Goal: Check status: Check status

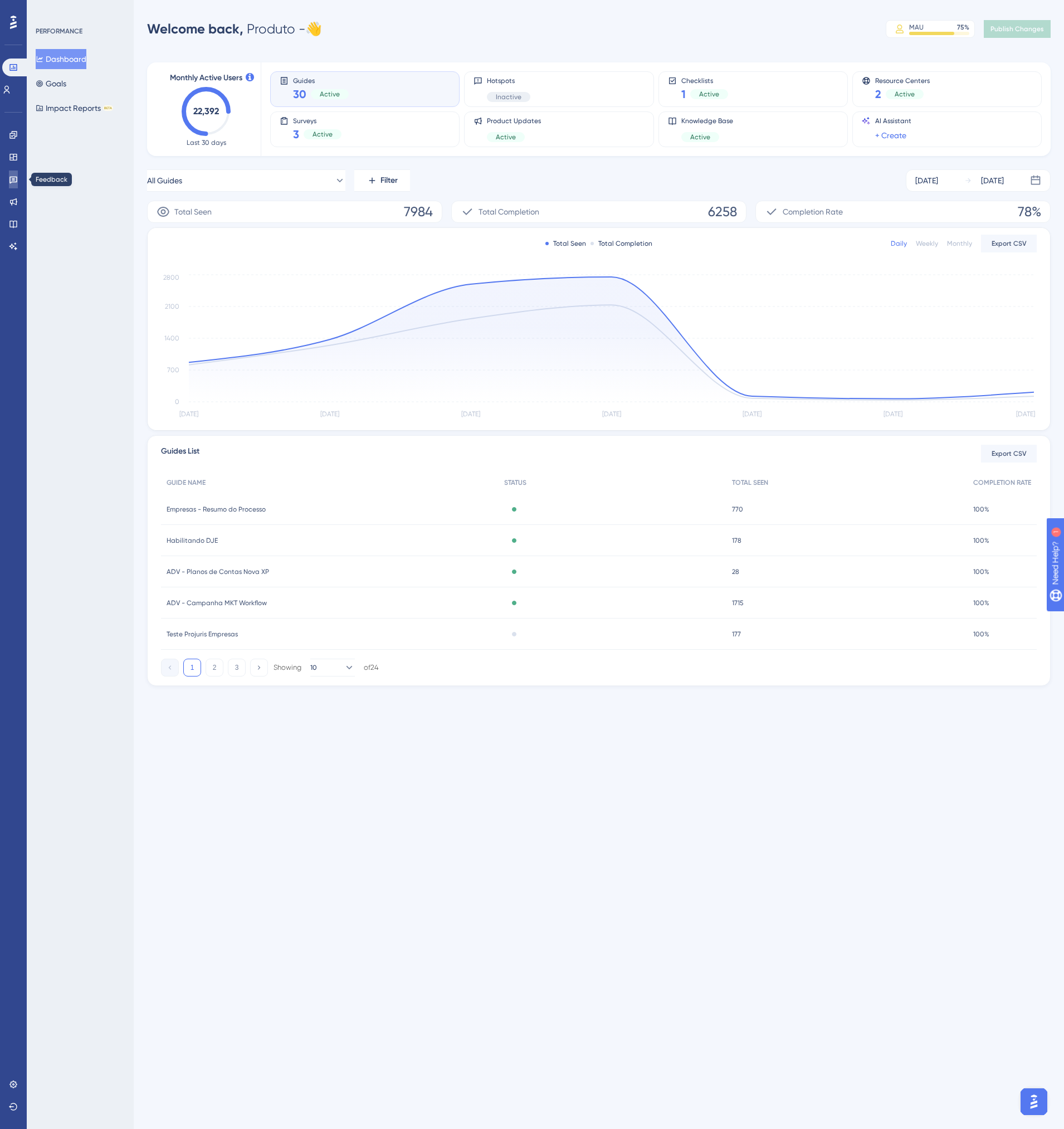
click at [9, 182] on link at bounding box center [13, 179] width 9 height 18
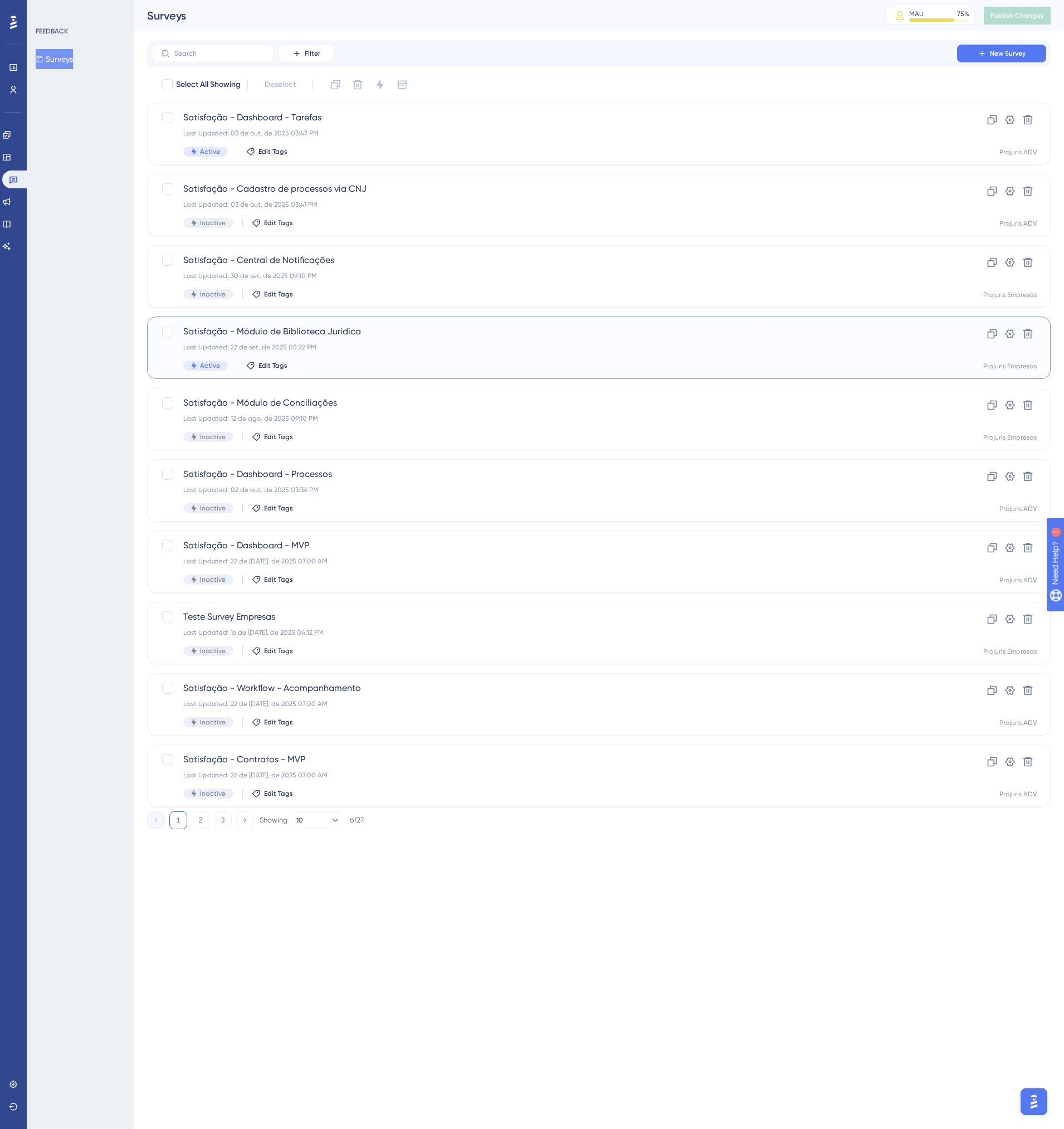
click at [374, 355] on div "Satisfação - Módulo de Biblioteca Jurídica Last Updated: 22 de set. de 2025 05:…" at bounding box center [555, 347] width 743 height 46
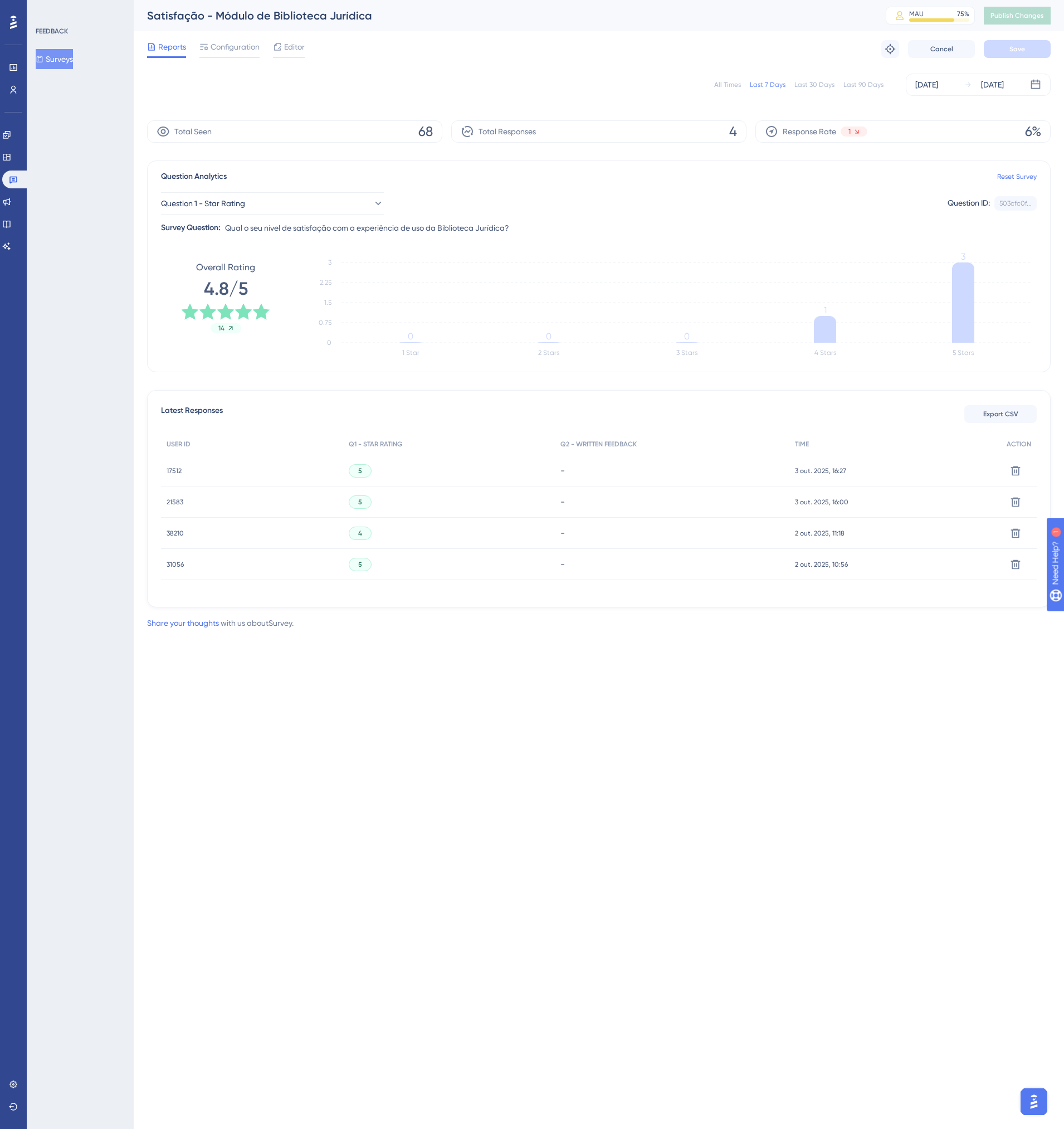
click at [732, 82] on div "All Times" at bounding box center [727, 85] width 27 height 9
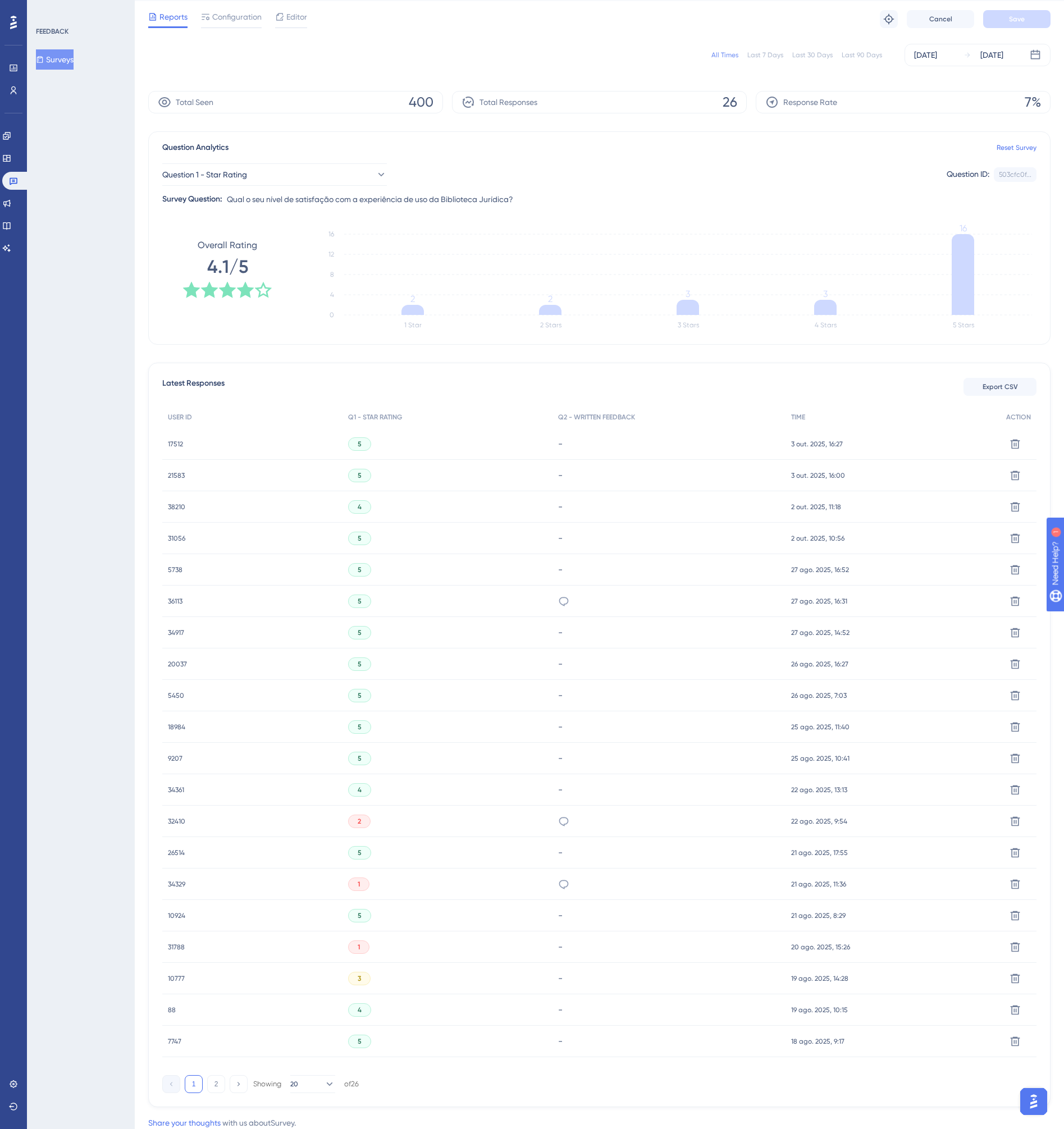
scroll to position [63, 0]
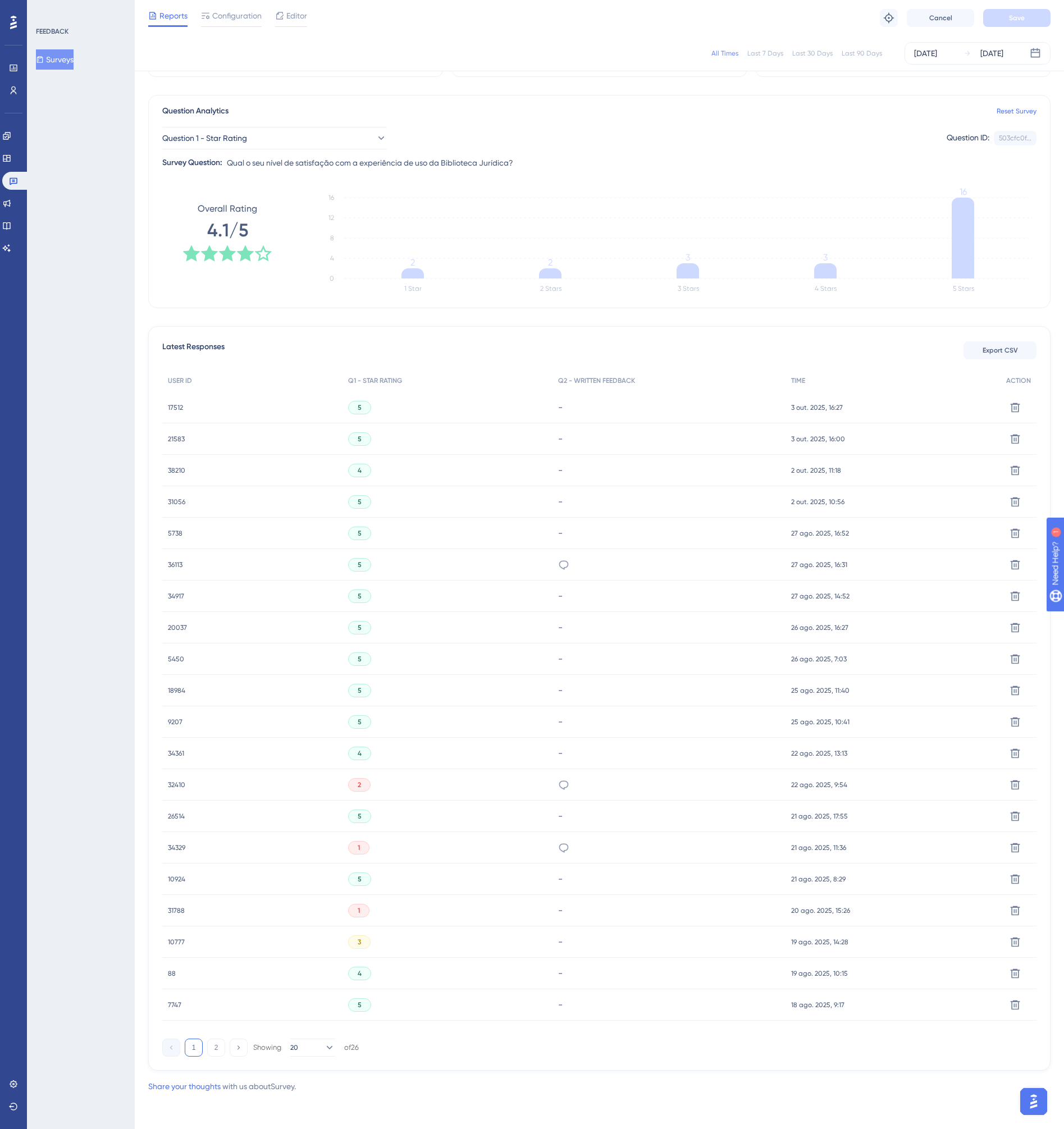
click at [362, 847] on div "1" at bounding box center [358, 848] width 21 height 14
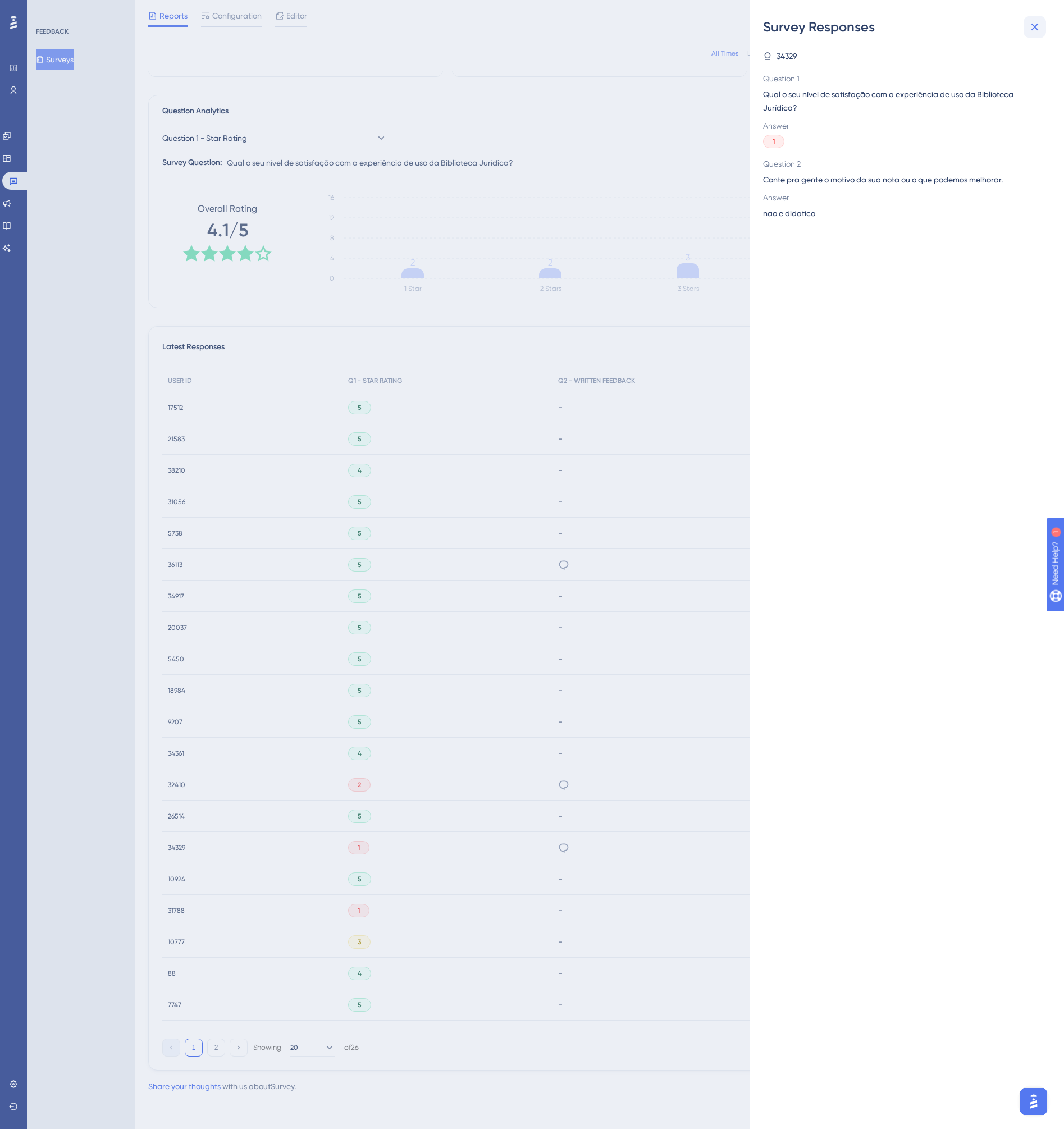
click at [1034, 22] on icon at bounding box center [1035, 27] width 14 height 14
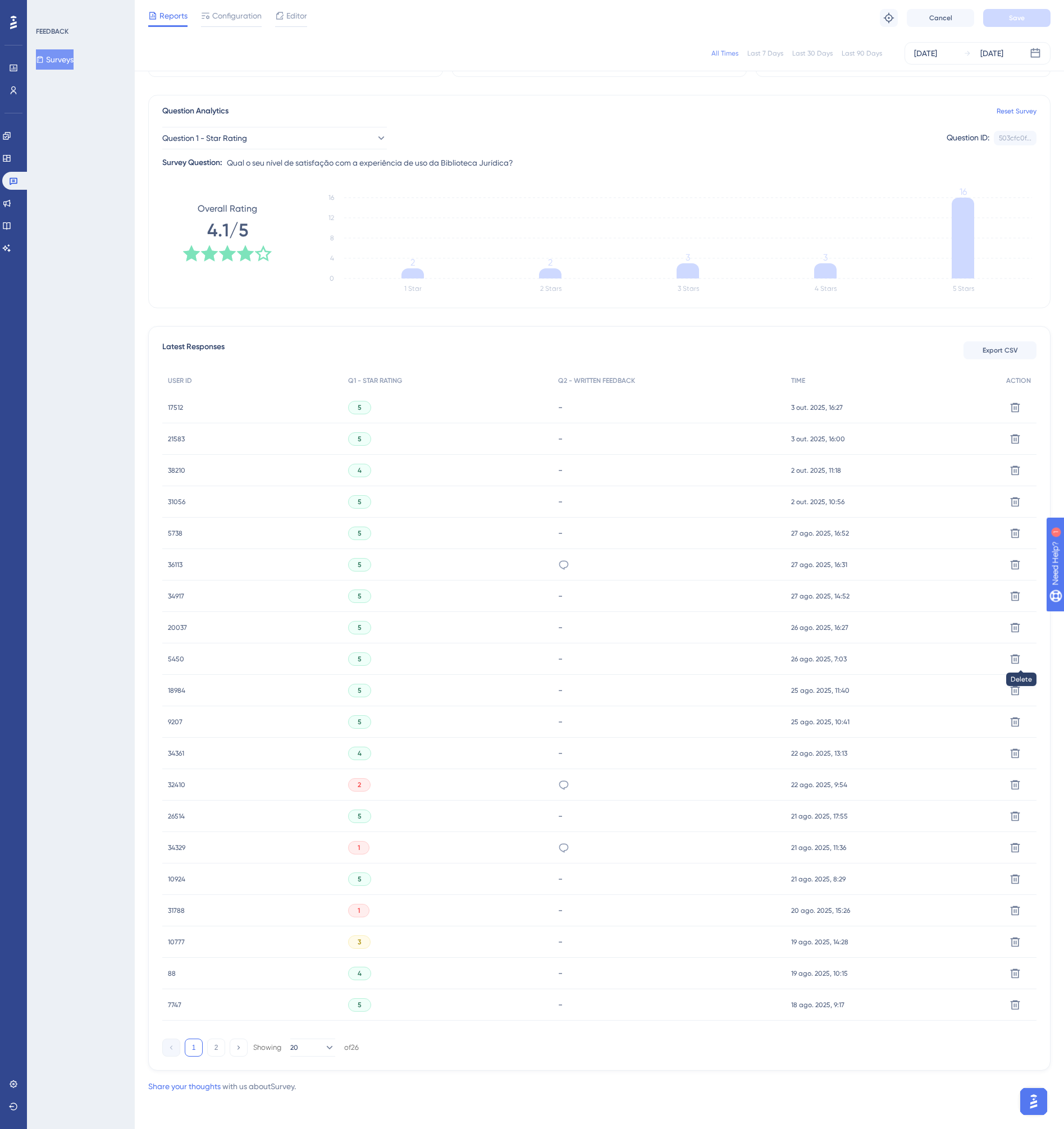
click at [770, 407] on div "-" at bounding box center [669, 407] width 222 height 11
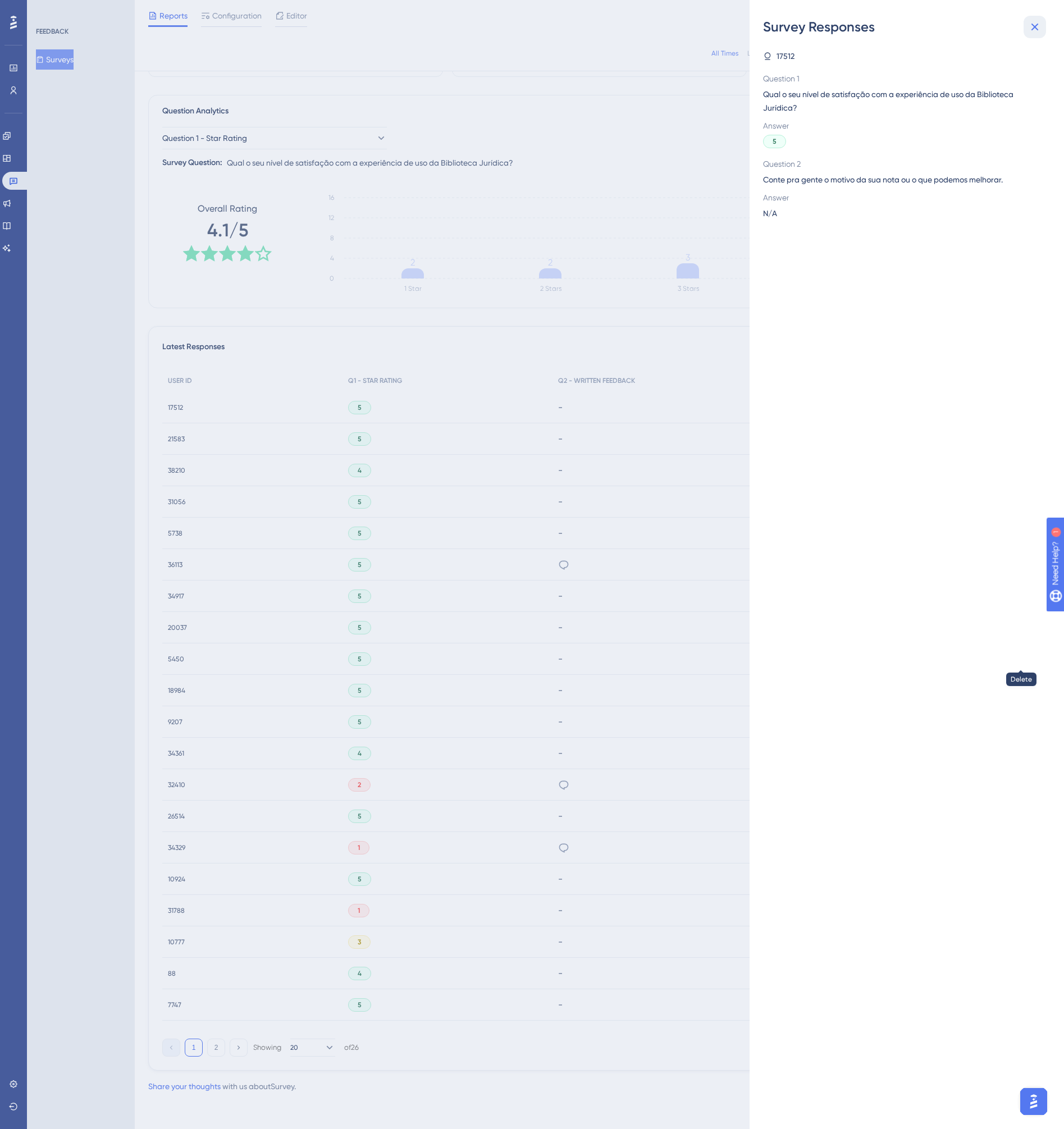
drag, startPoint x: 1041, startPoint y: 28, endPoint x: 834, endPoint y: 59, distance: 209.3
click at [1041, 28] on button at bounding box center [1034, 27] width 23 height 23
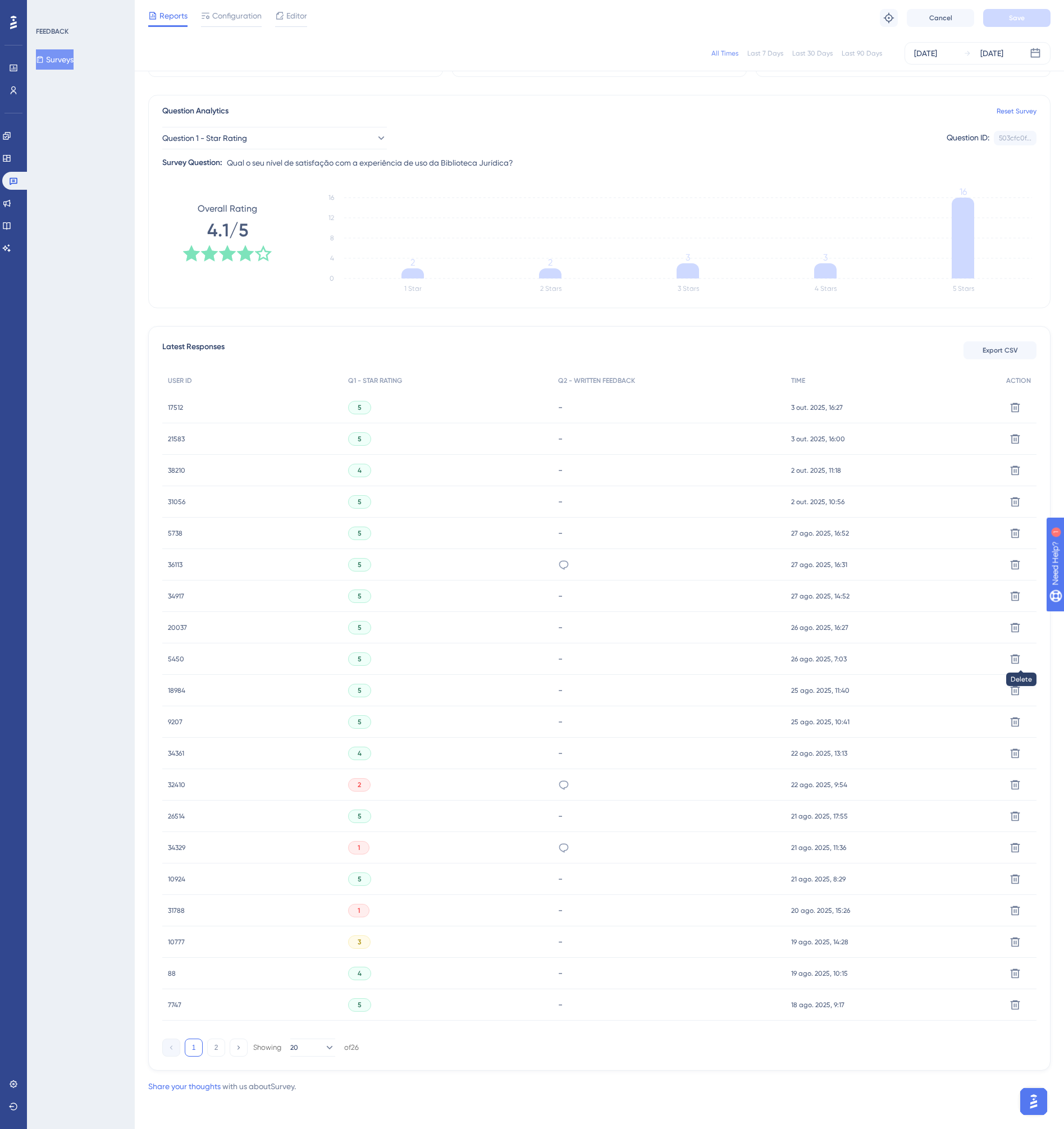
click at [178, 405] on span "17512" at bounding box center [175, 408] width 15 height 9
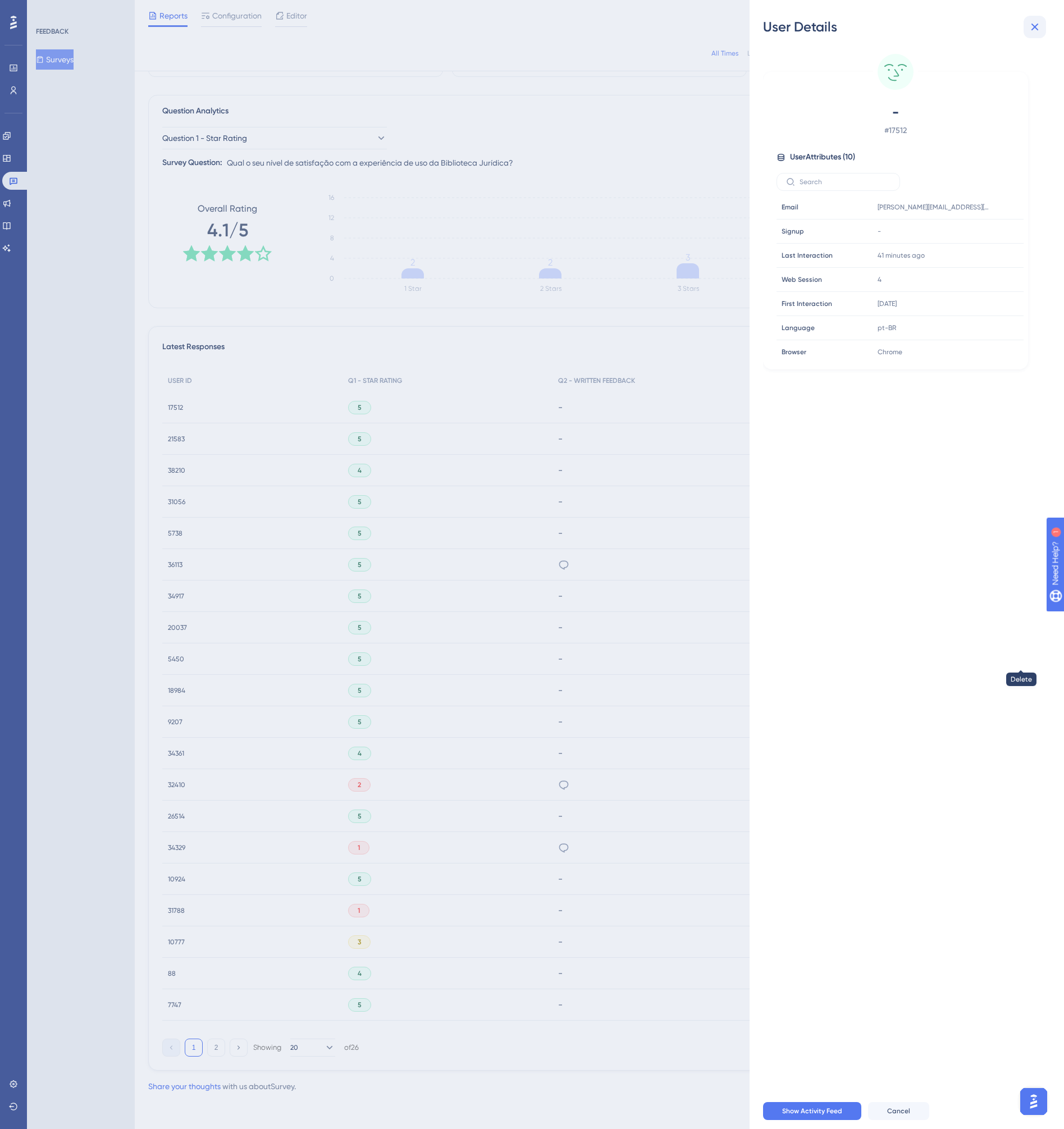
click at [1028, 28] on icon at bounding box center [1035, 27] width 14 height 14
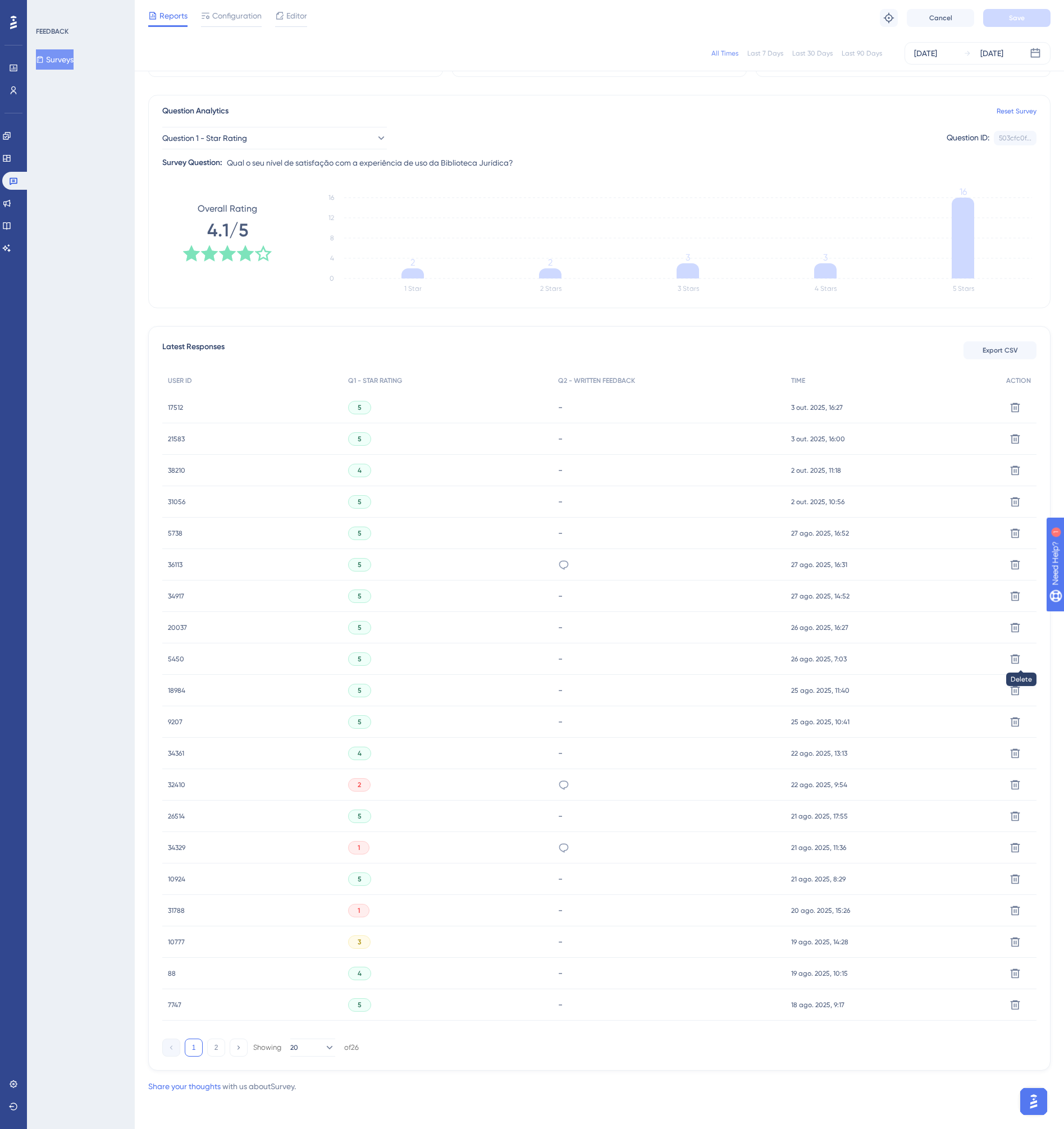
click at [171, 443] on div "21583 21583" at bounding box center [176, 439] width 17 height 31
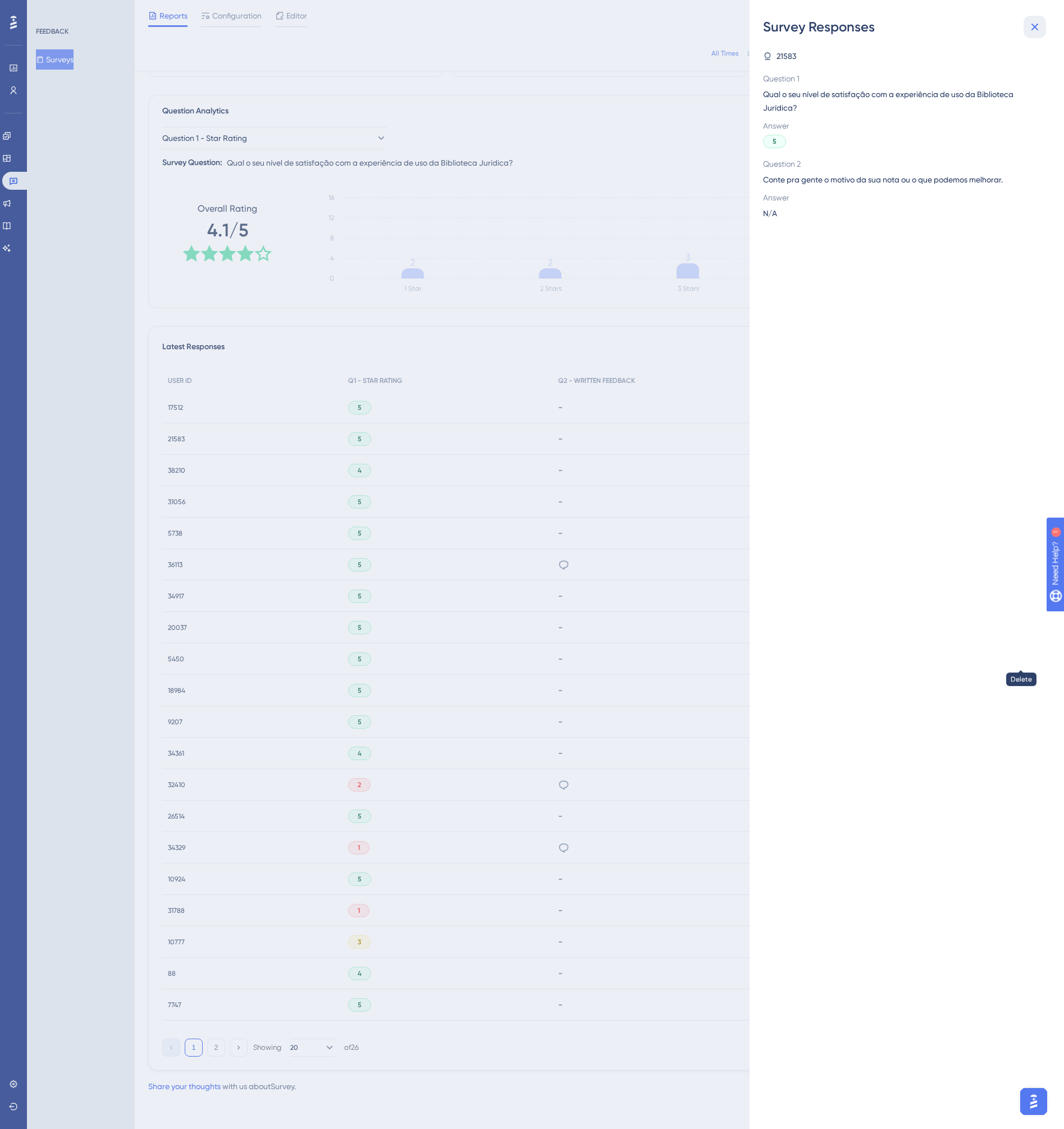
click at [1025, 28] on button at bounding box center [1034, 27] width 23 height 23
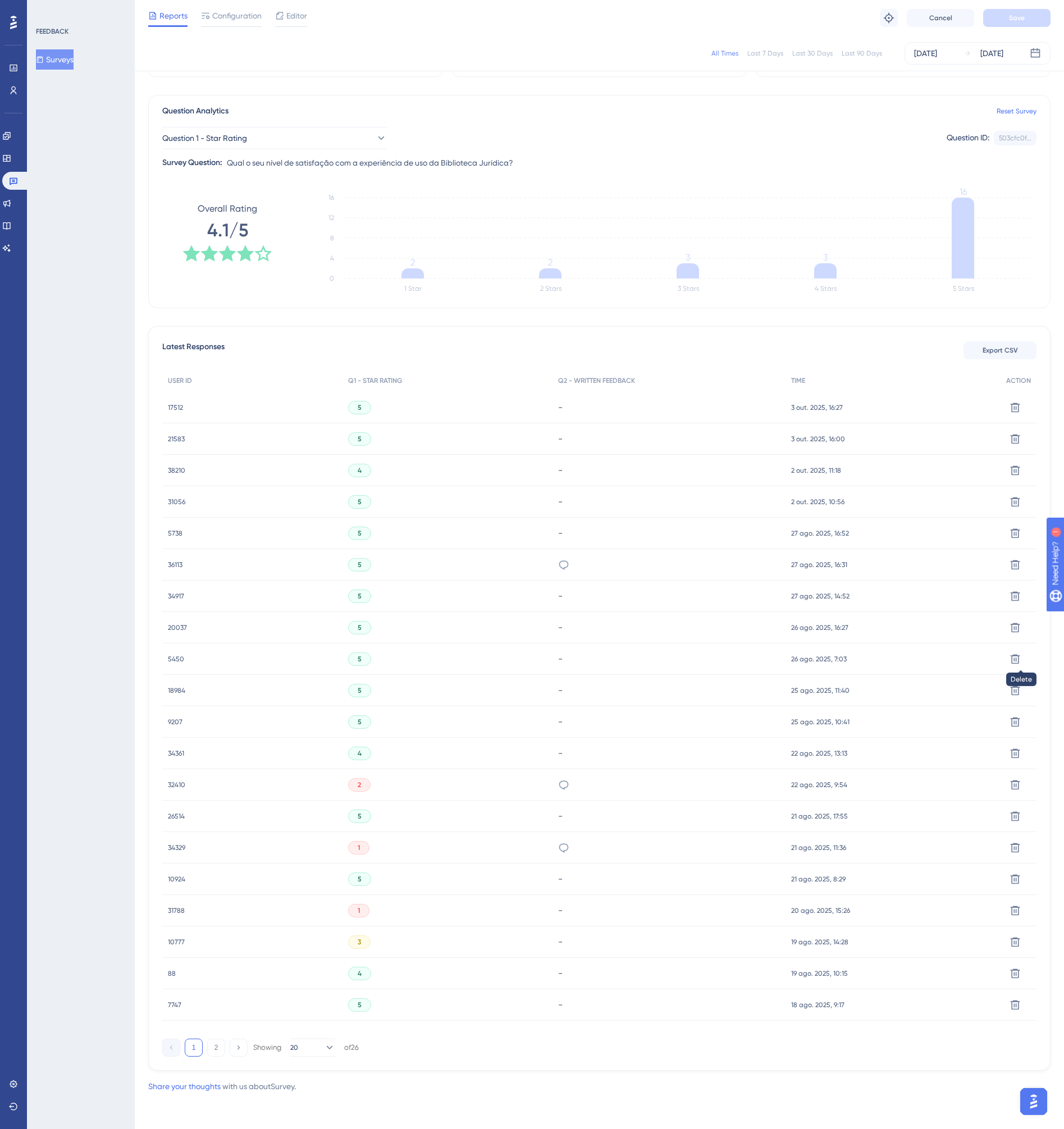
click at [186, 432] on div "21583 21583" at bounding box center [253, 439] width 180 height 31
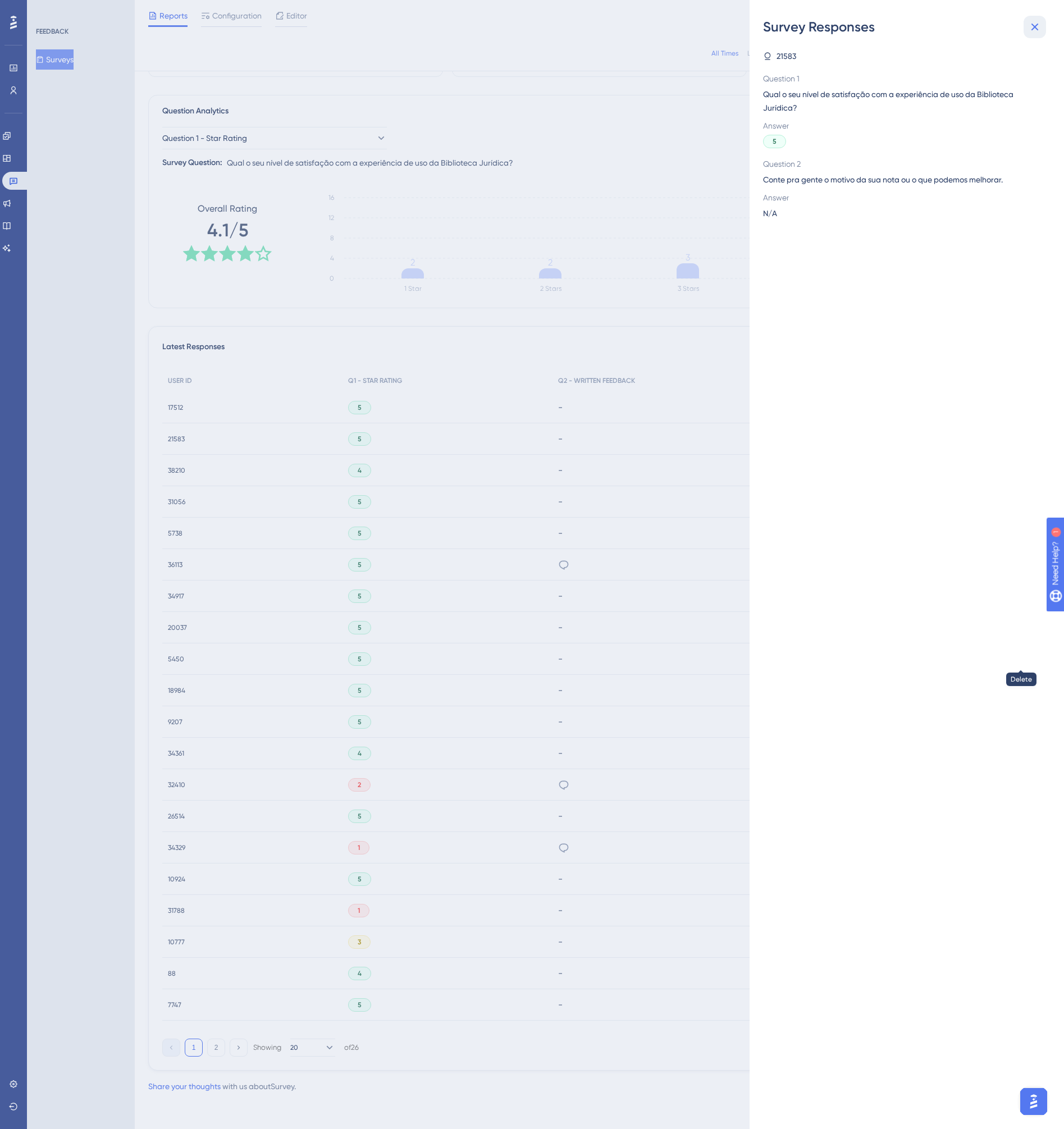
click at [1031, 36] on button at bounding box center [1034, 27] width 23 height 23
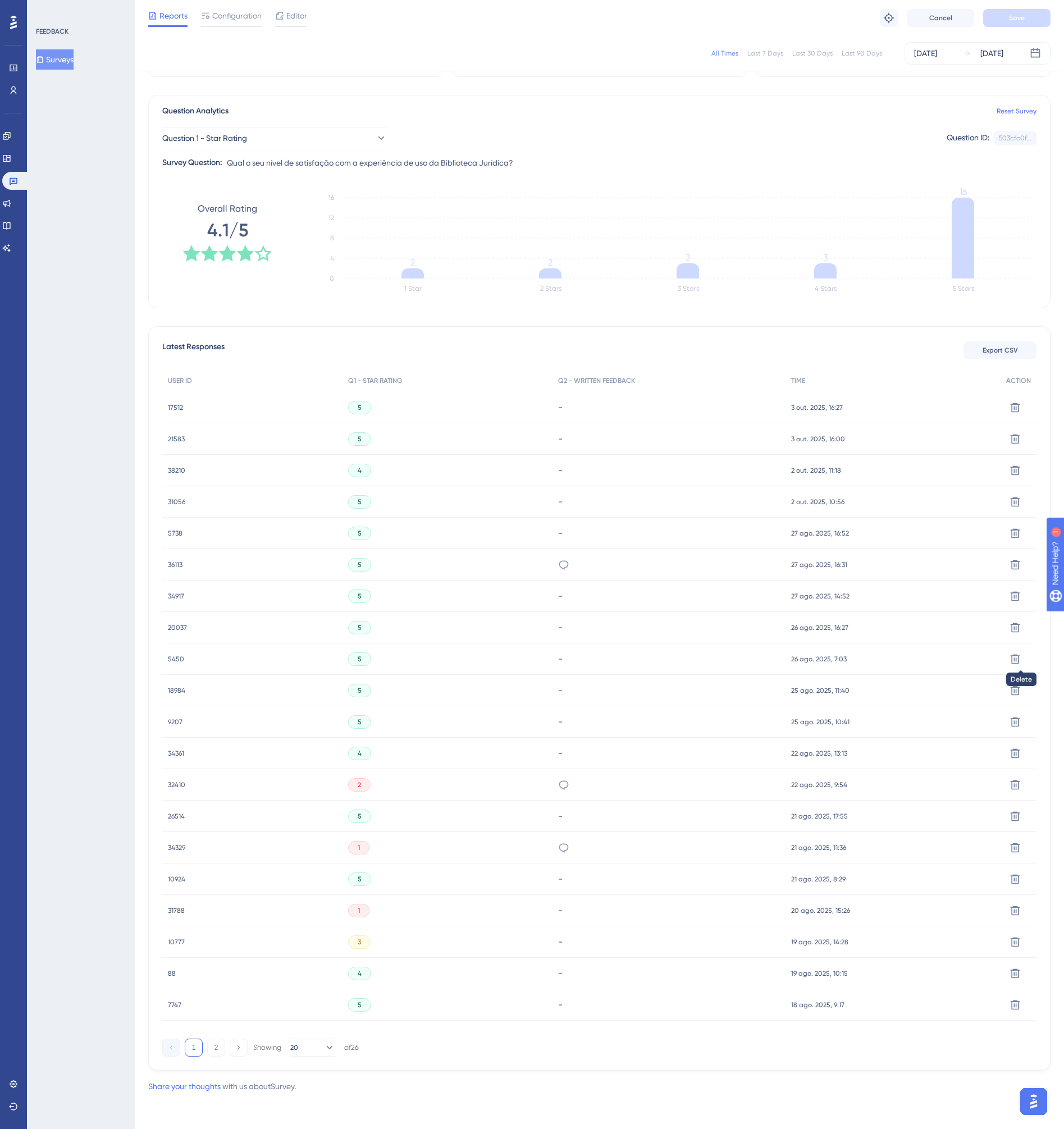
click at [171, 471] on span "38210" at bounding box center [177, 470] width 17 height 9
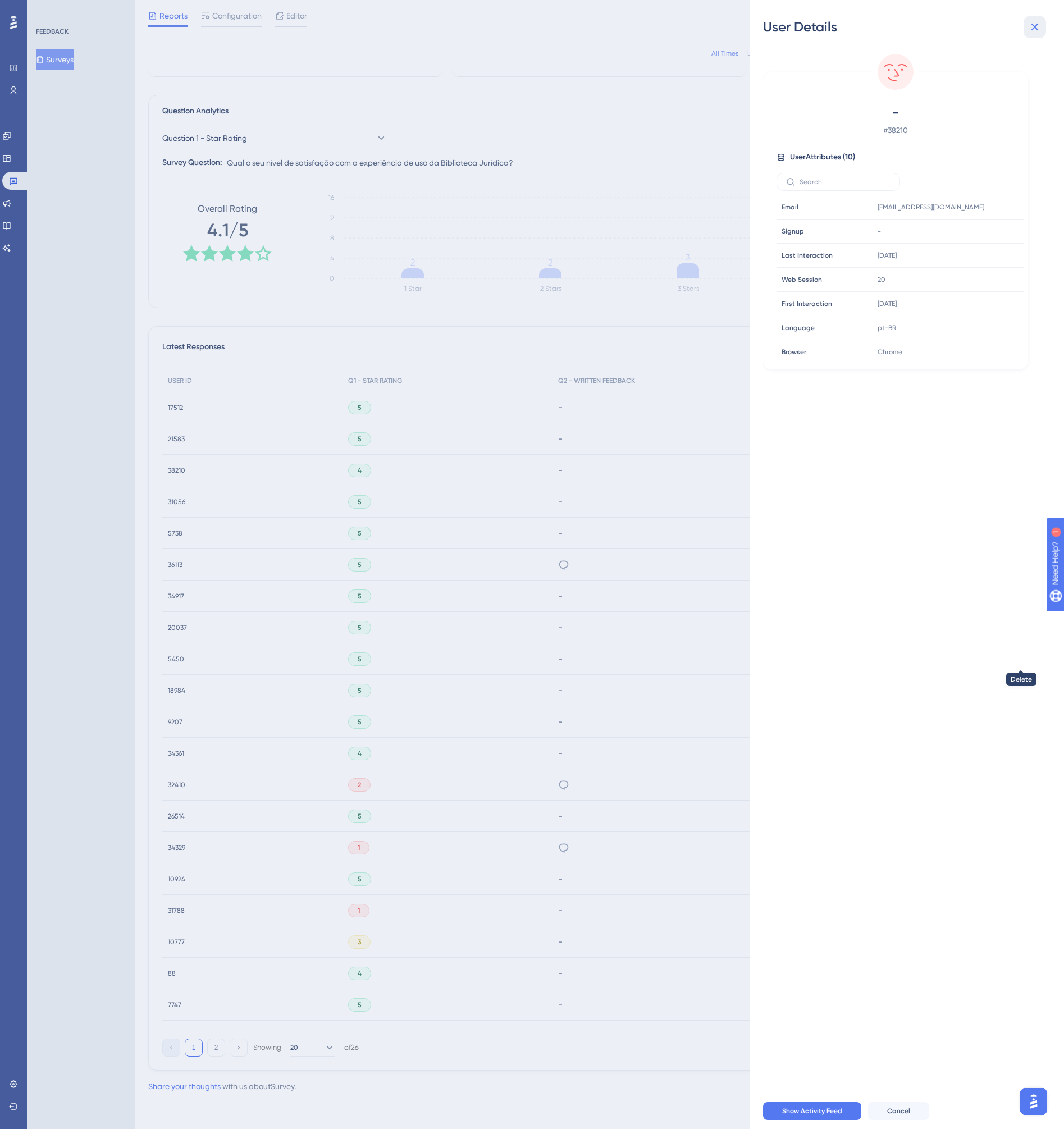
click at [1038, 21] on icon at bounding box center [1035, 27] width 14 height 14
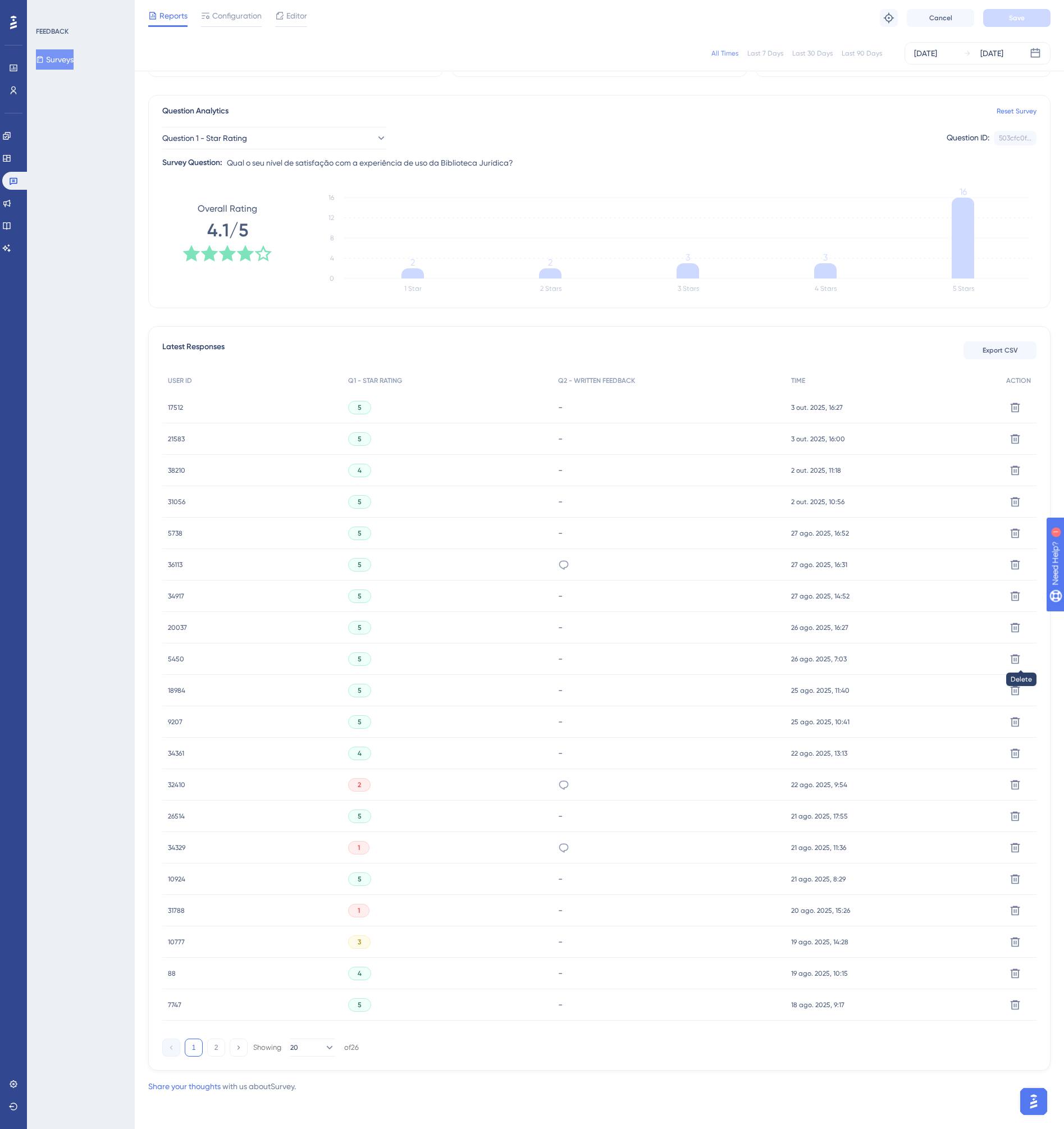
click at [170, 502] on span "31056" at bounding box center [177, 502] width 17 height 9
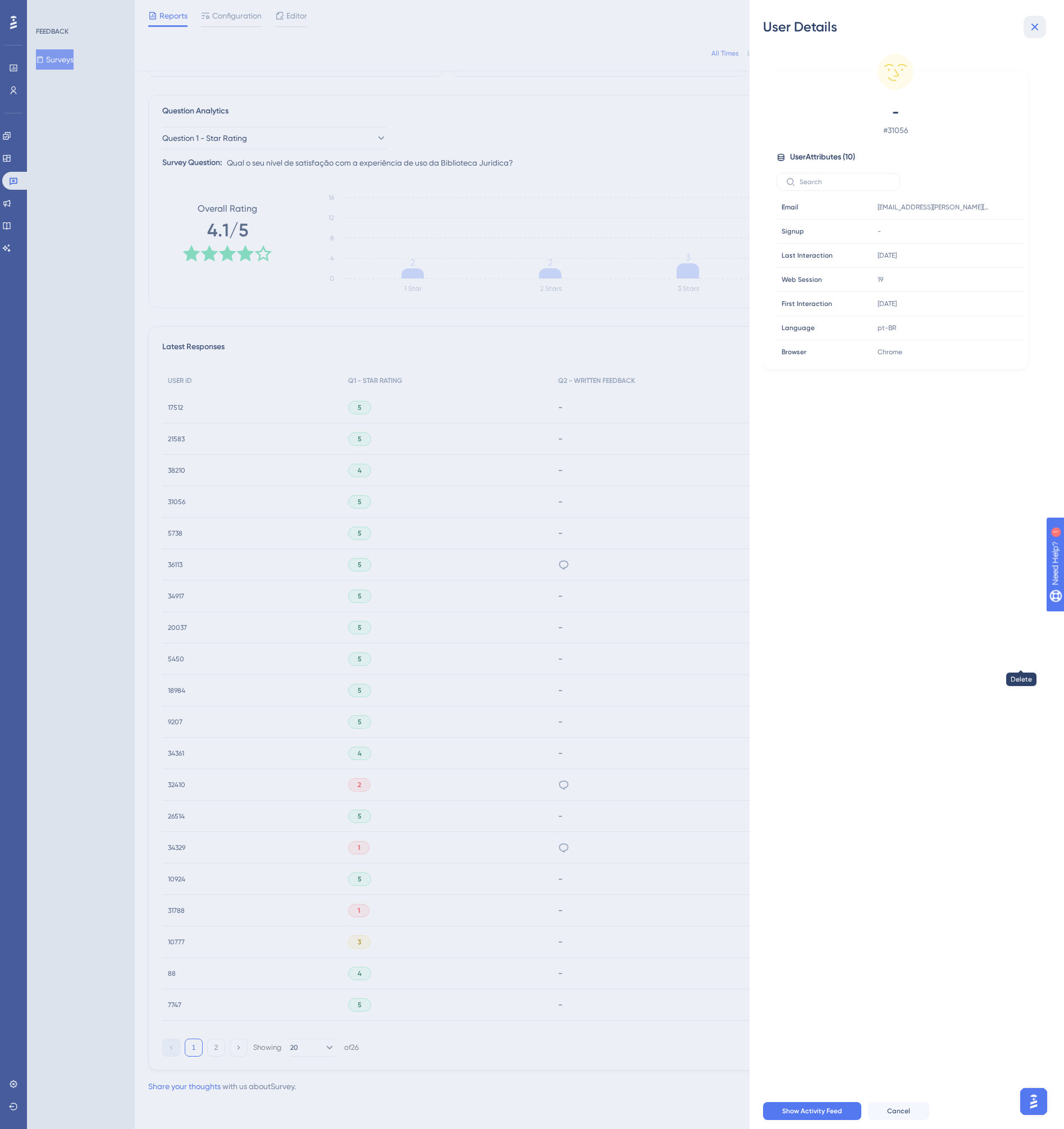
click at [1035, 32] on icon at bounding box center [1035, 27] width 14 height 14
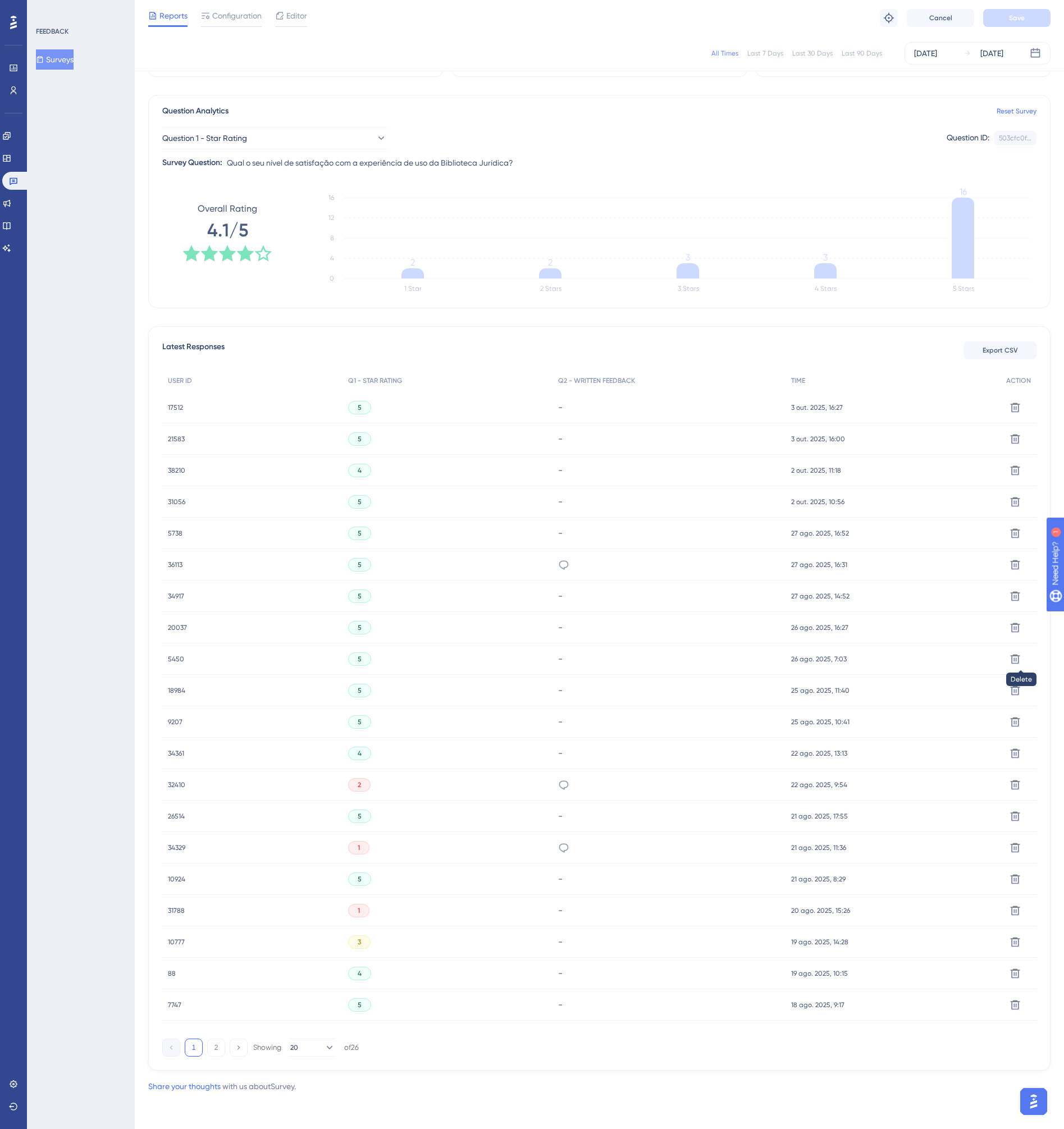
click at [171, 566] on span "36113" at bounding box center [175, 565] width 15 height 9
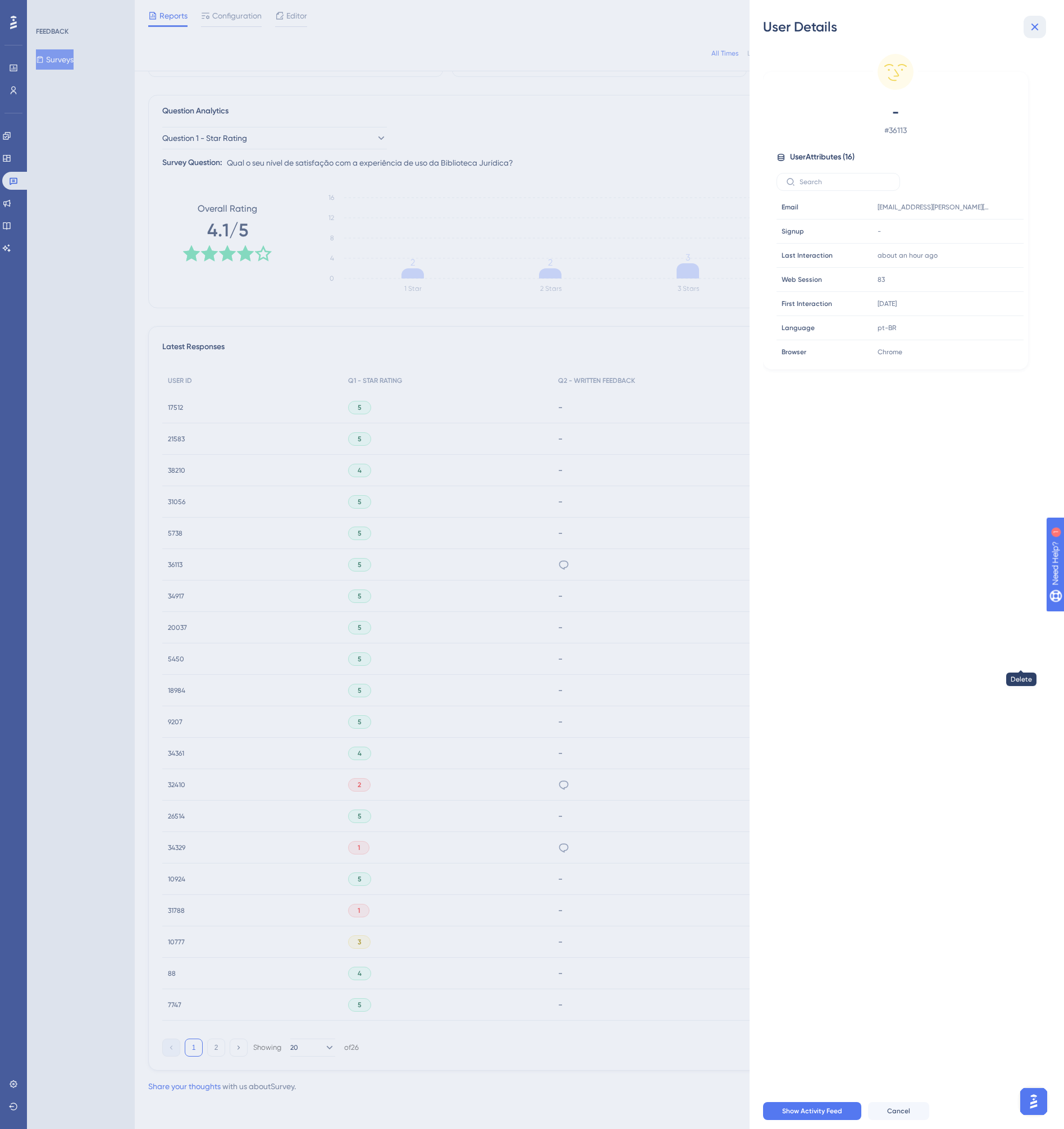
drag, startPoint x: 1030, startPoint y: 24, endPoint x: 990, endPoint y: 41, distance: 43.5
click at [1030, 25] on icon at bounding box center [1035, 27] width 14 height 14
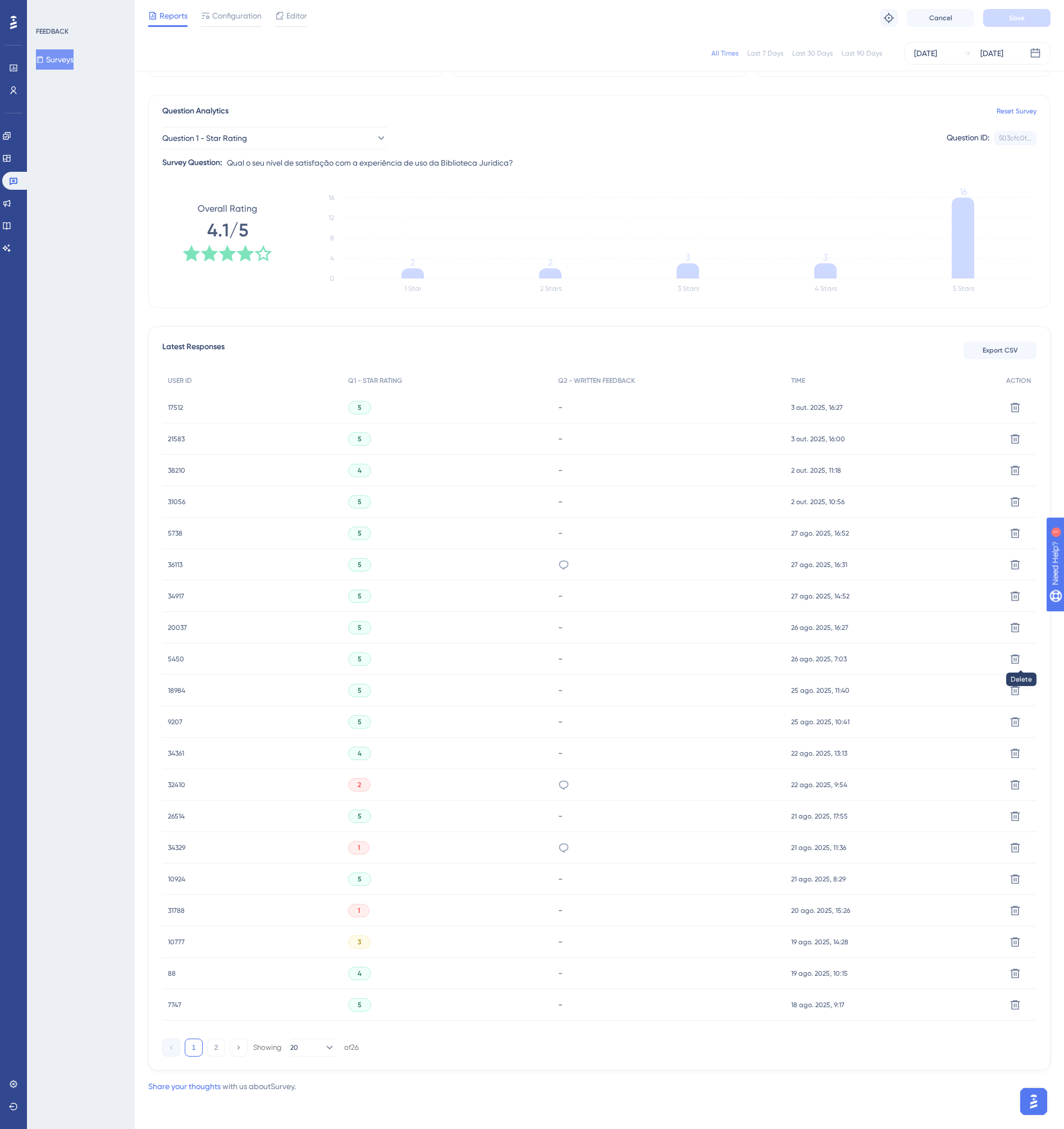
click at [178, 756] on span "34361" at bounding box center [176, 753] width 16 height 9
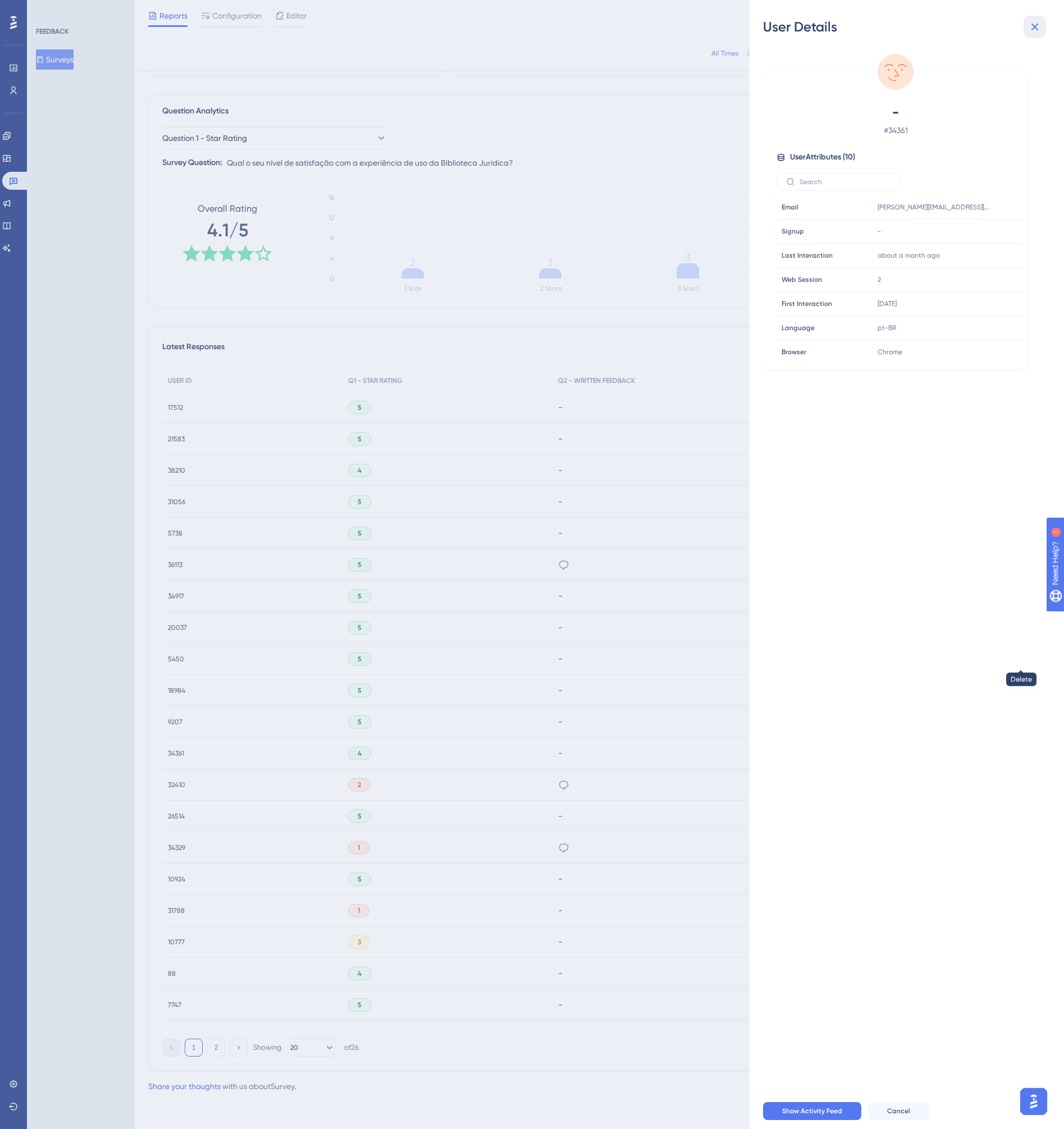
click at [1033, 28] on icon at bounding box center [1035, 27] width 7 height 7
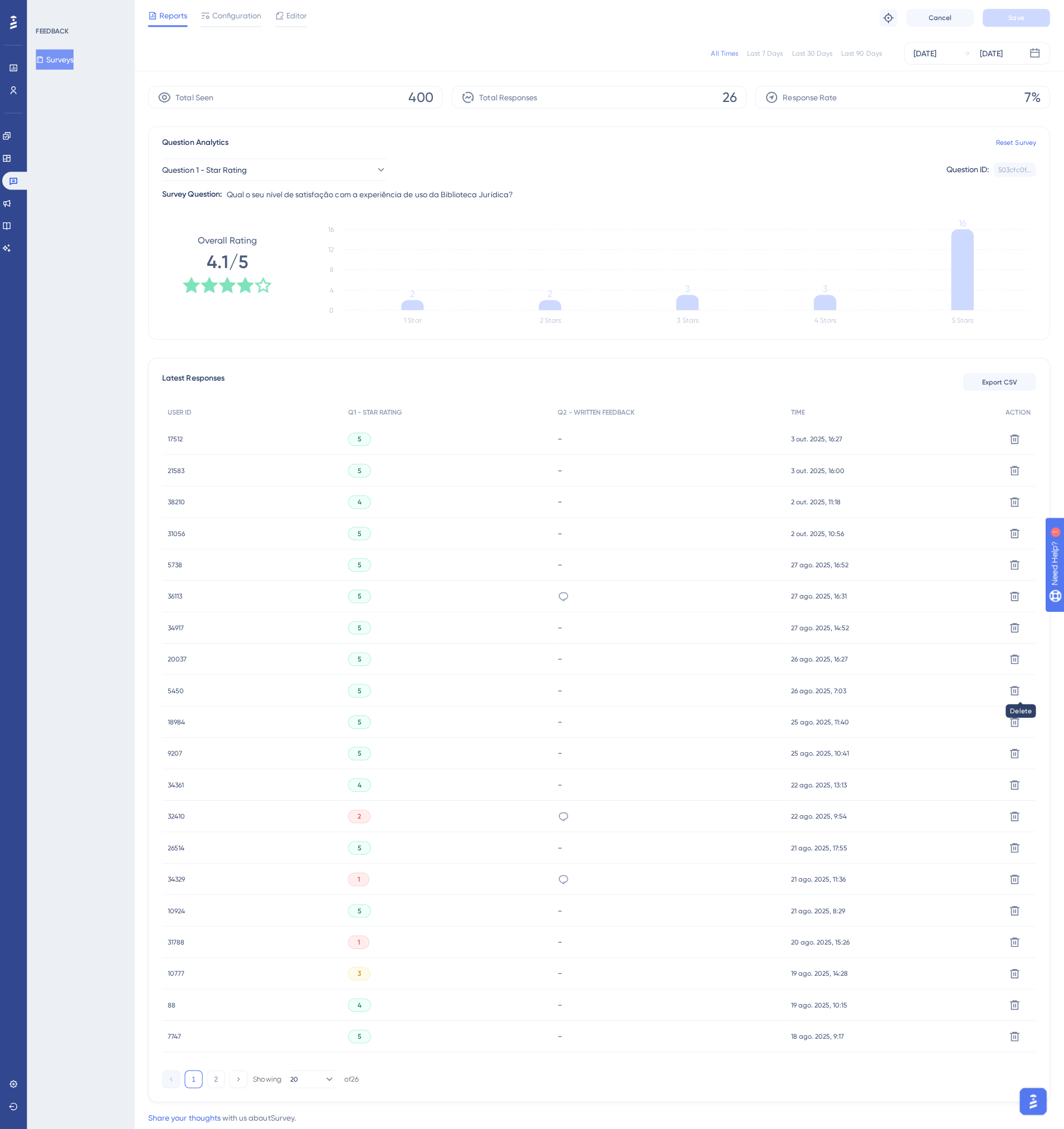
scroll to position [0, 0]
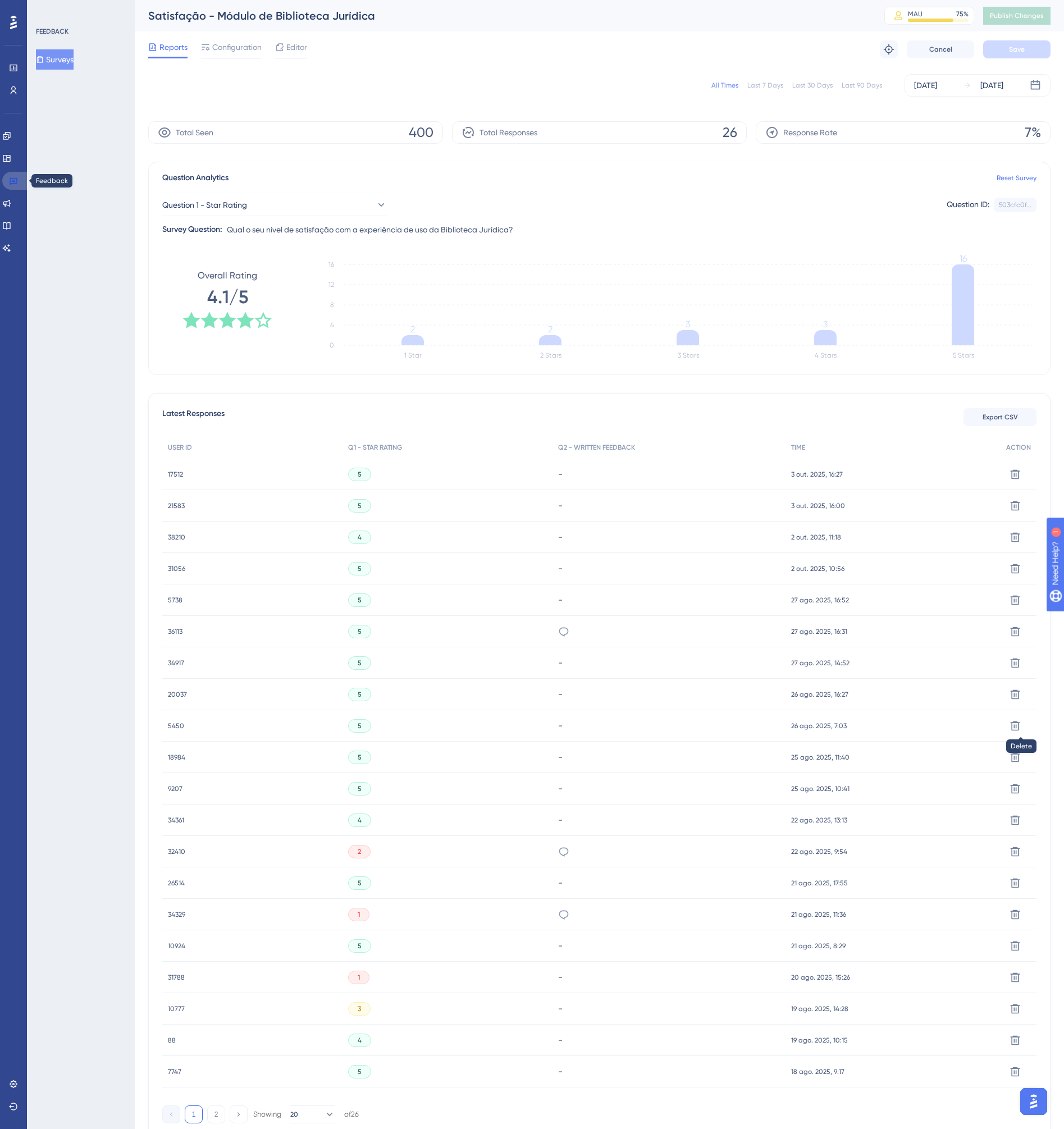
click at [14, 178] on icon at bounding box center [13, 182] width 8 height 7
